Goal: Check status: Check status

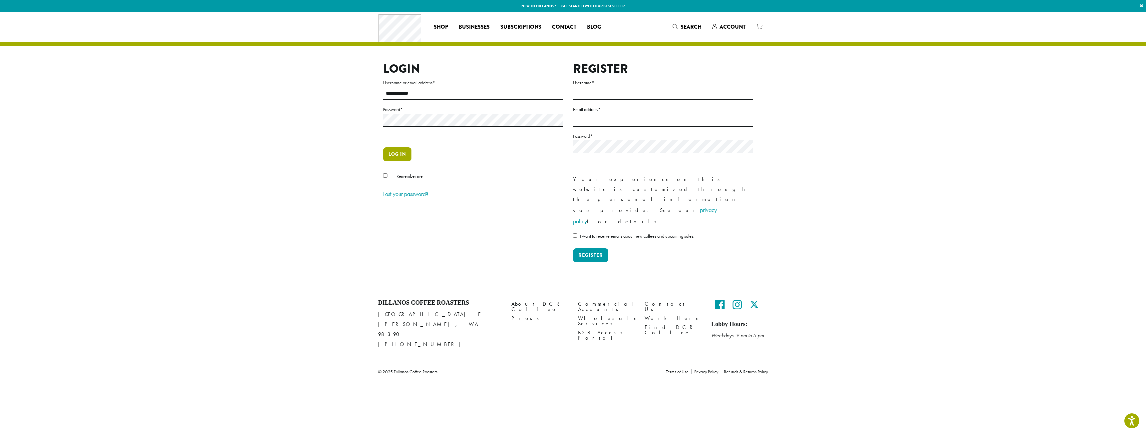
click at [396, 153] on button "Log in" at bounding box center [397, 154] width 28 height 14
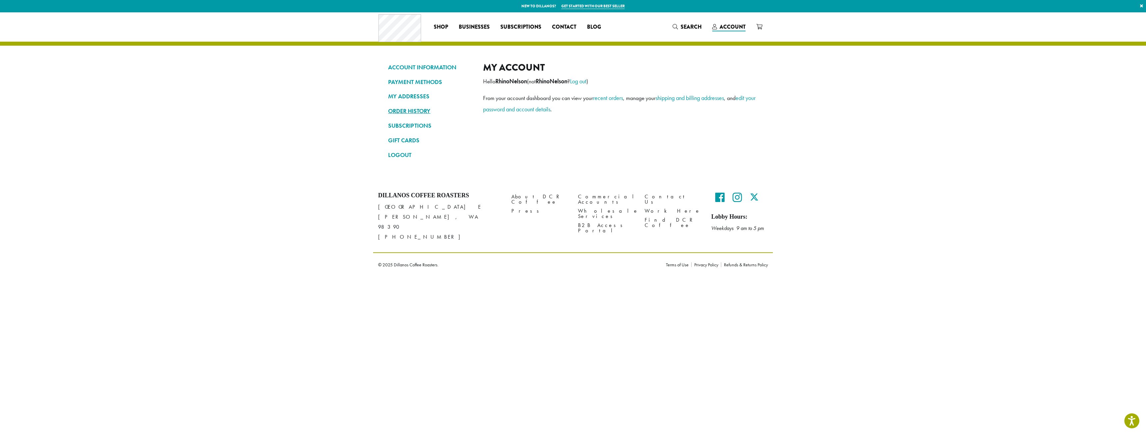
click at [404, 110] on link "ORDER HISTORY" at bounding box center [430, 110] width 85 height 11
click at [410, 112] on link "ORDER HISTORY" at bounding box center [430, 110] width 85 height 11
click at [504, 101] on link "#316095" at bounding box center [508, 101] width 42 height 6
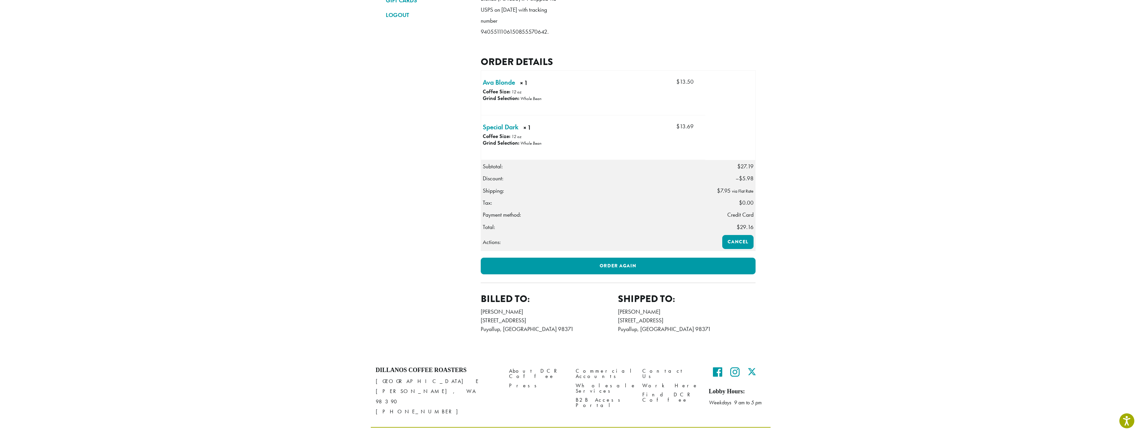
scroll to position [158, 0]
